Goal: Information Seeking & Learning: Learn about a topic

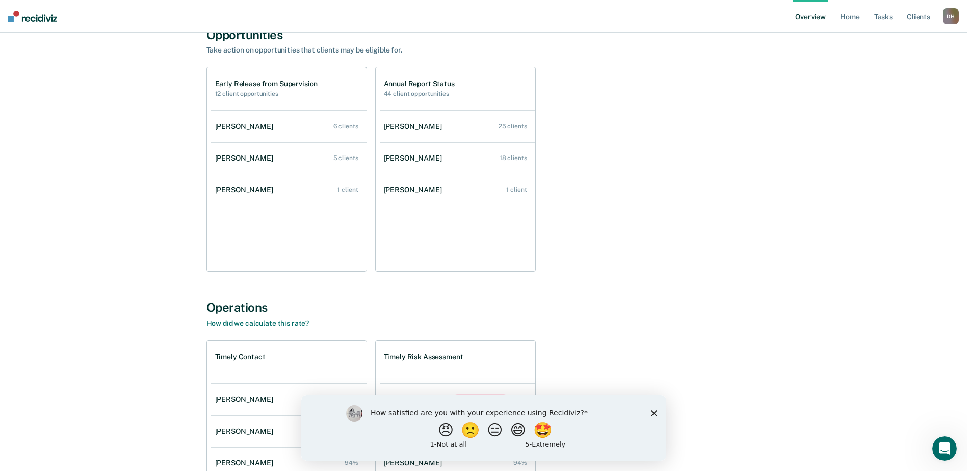
scroll to position [58, 0]
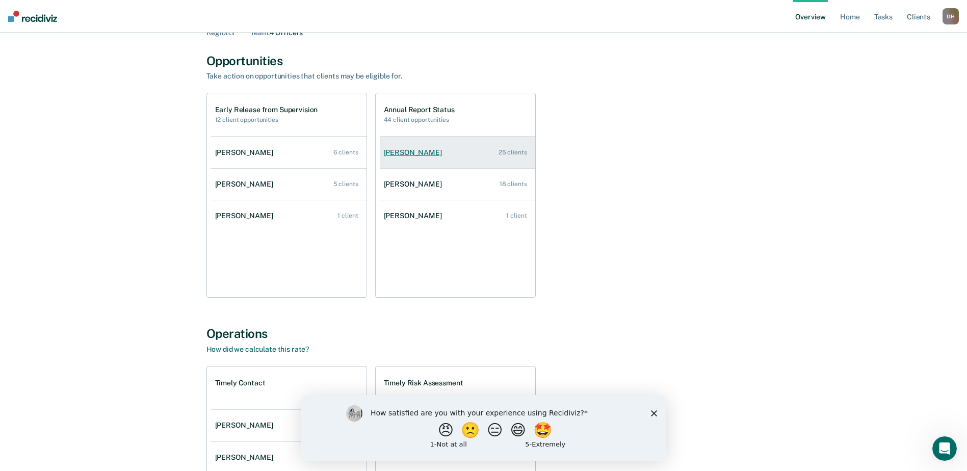
click at [403, 152] on div "[PERSON_NAME]" at bounding box center [415, 152] width 62 height 9
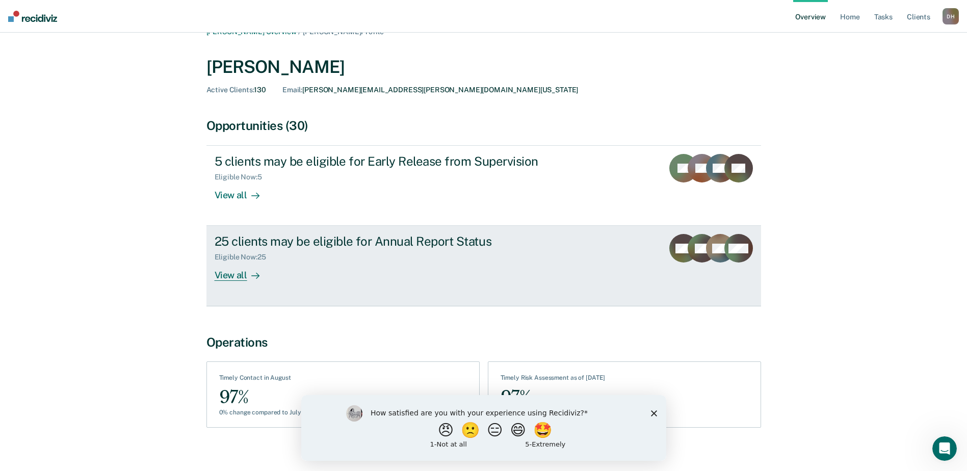
scroll to position [27, 0]
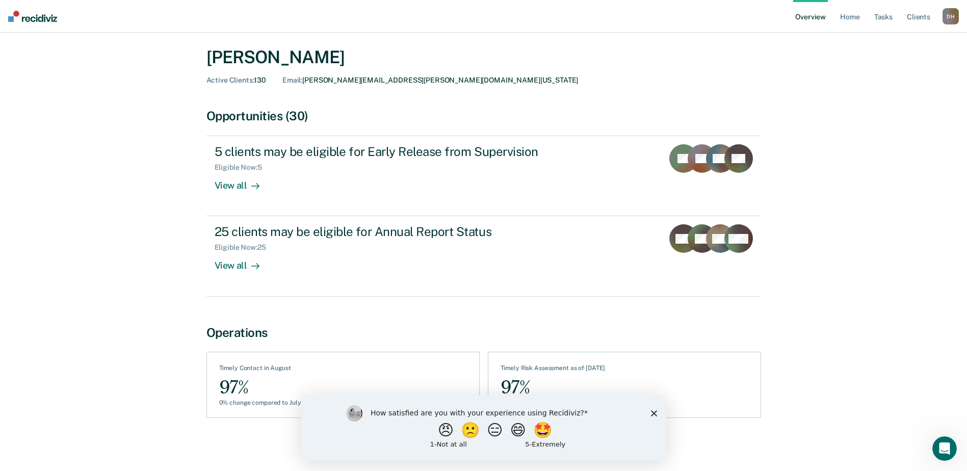
drag, startPoint x: 652, startPoint y: 411, endPoint x: 651, endPoint y: 399, distance: 12.2
click at [652, 411] on polygon "Close survey" at bounding box center [653, 413] width 6 height 6
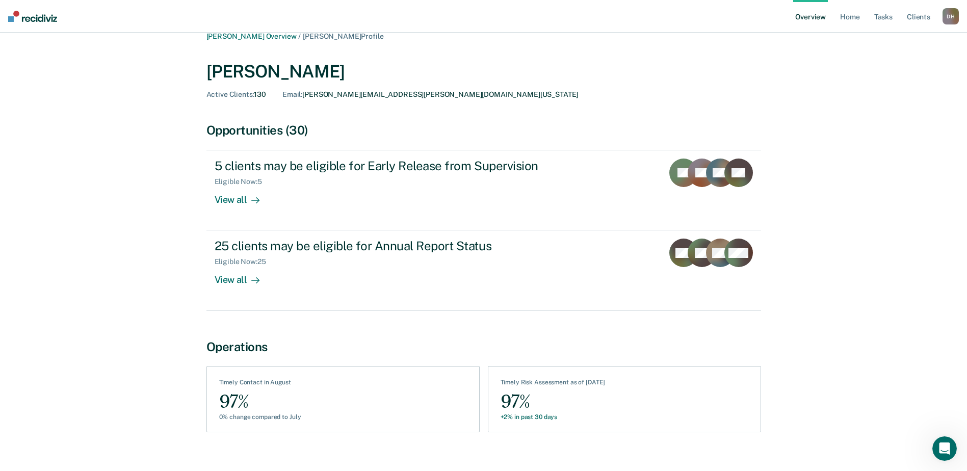
scroll to position [0, 0]
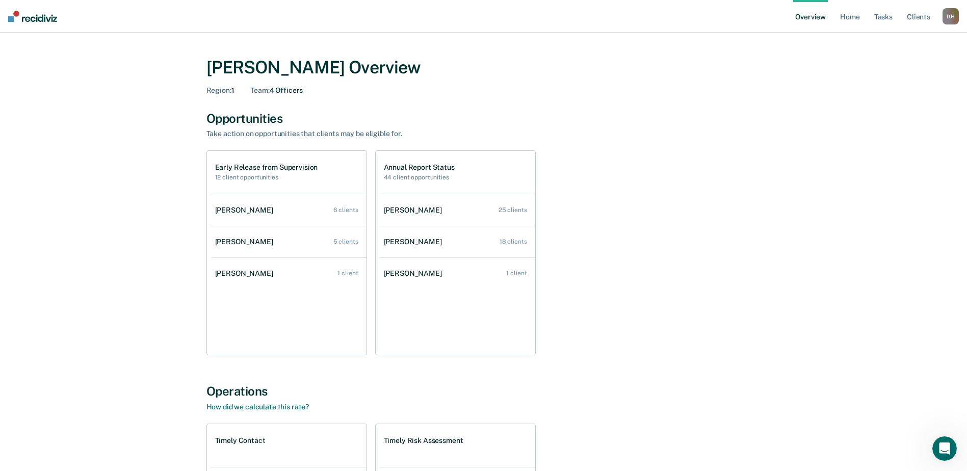
click at [19, 16] on img at bounding box center [32, 16] width 49 height 11
click at [841, 13] on link "Home" at bounding box center [849, 16] width 23 height 33
